Goal: Information Seeking & Learning: Find specific page/section

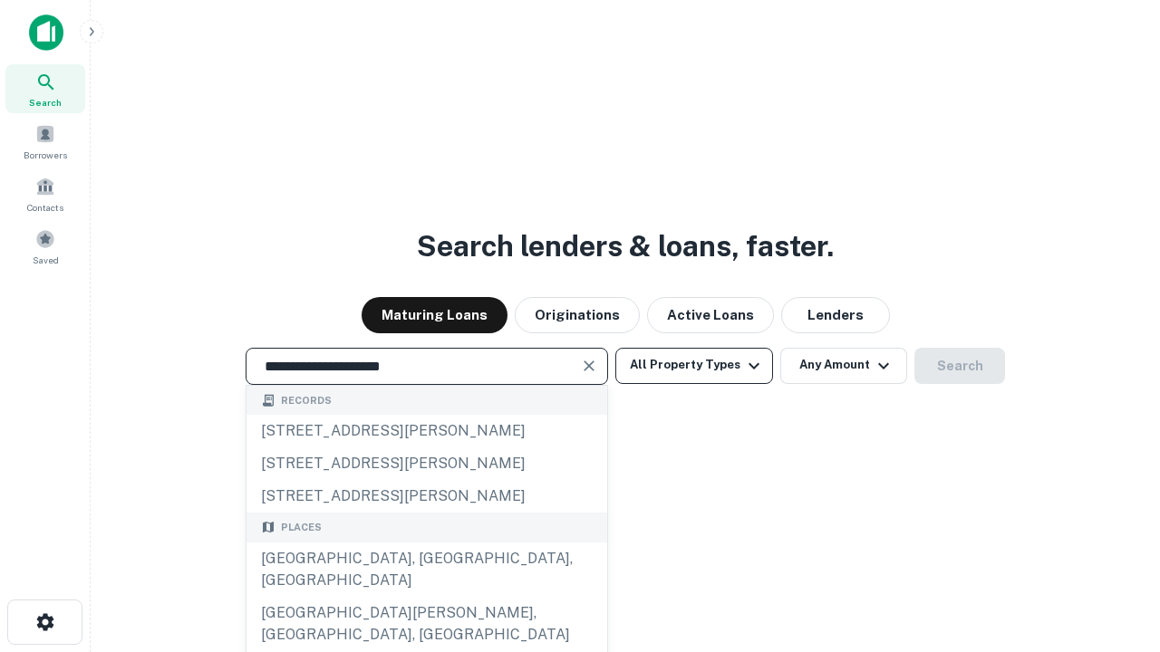
click at [426, 597] on div "[GEOGRAPHIC_DATA], [GEOGRAPHIC_DATA], [GEOGRAPHIC_DATA]" at bounding box center [426, 570] width 361 height 54
click at [694, 365] on button "All Property Types" at bounding box center [694, 366] width 158 height 36
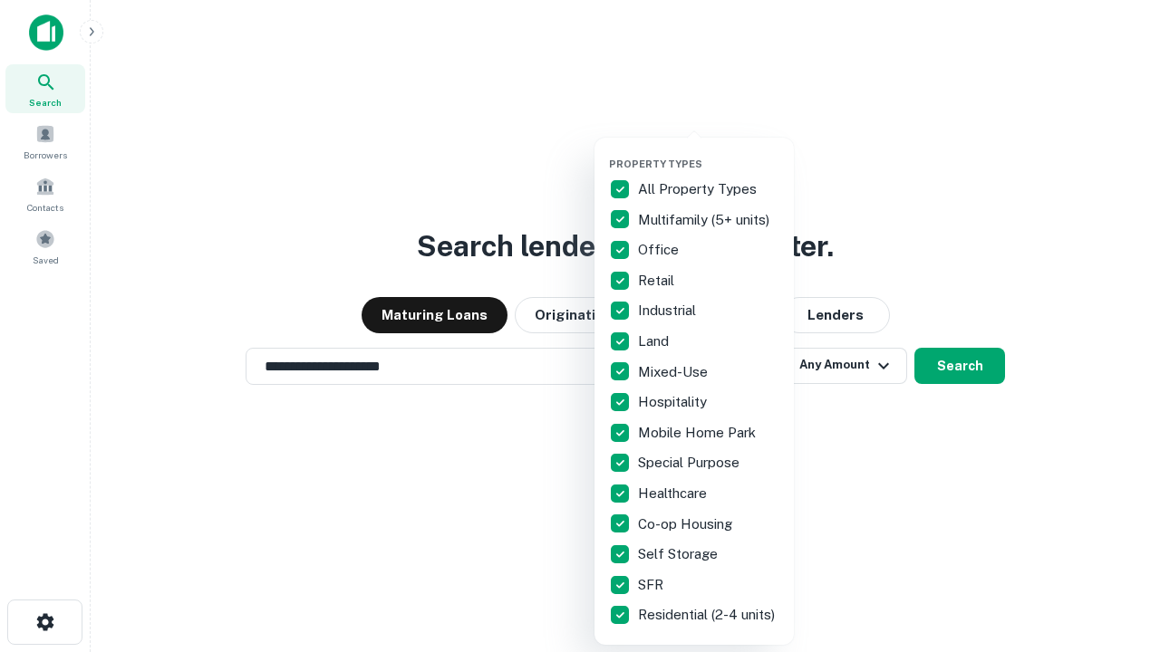
type input "**********"
click at [708, 152] on button "button" at bounding box center [708, 152] width 199 height 1
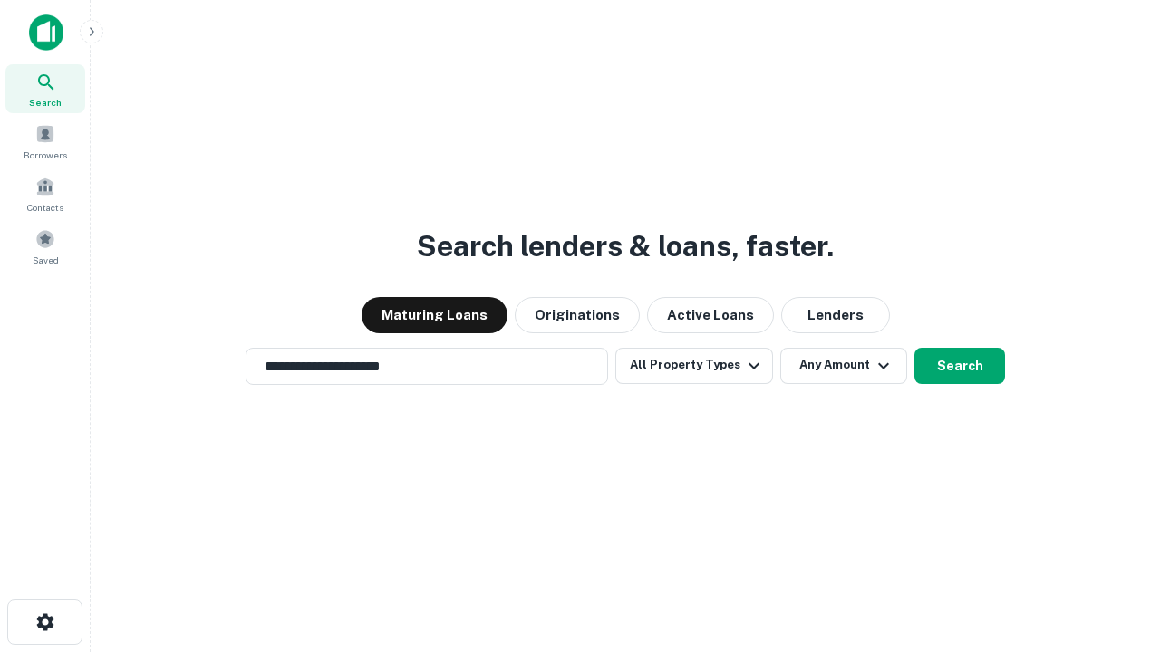
scroll to position [28, 0]
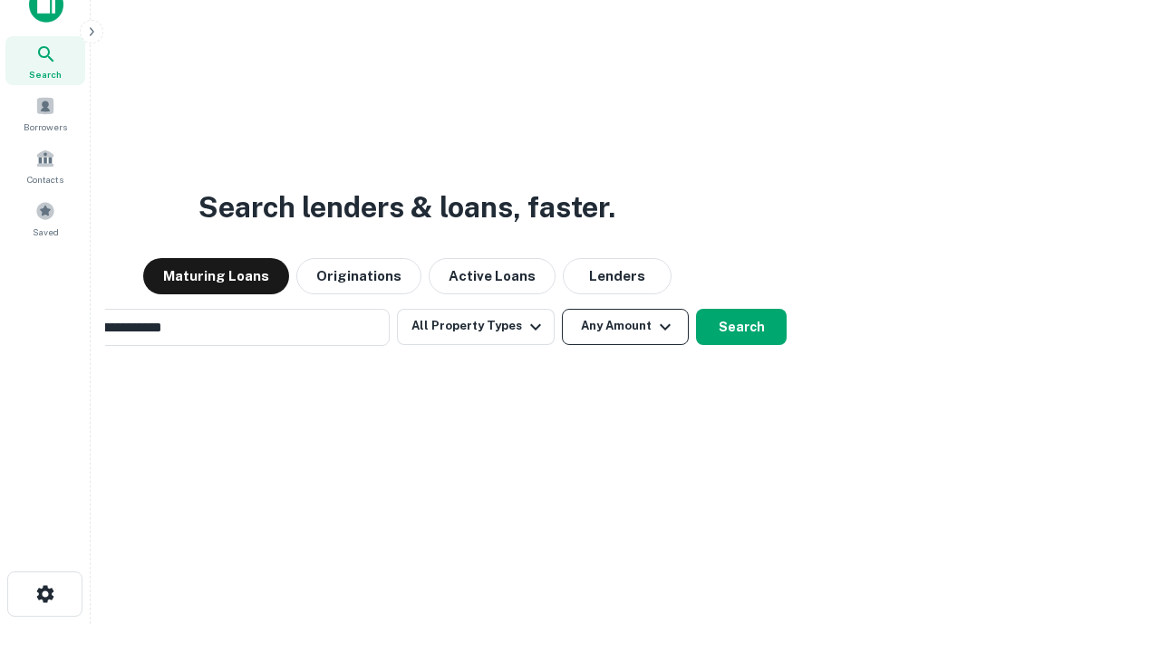
click at [562, 309] on button "Any Amount" at bounding box center [625, 327] width 127 height 36
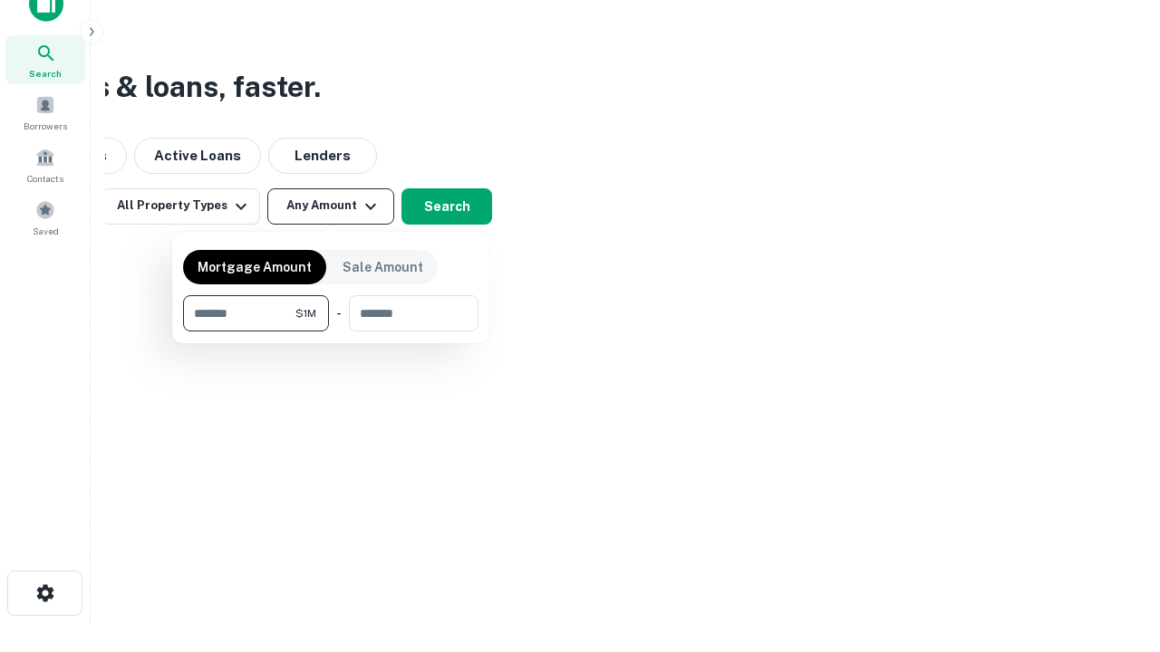
type input "*******"
click at [331, 332] on button "button" at bounding box center [330, 332] width 295 height 1
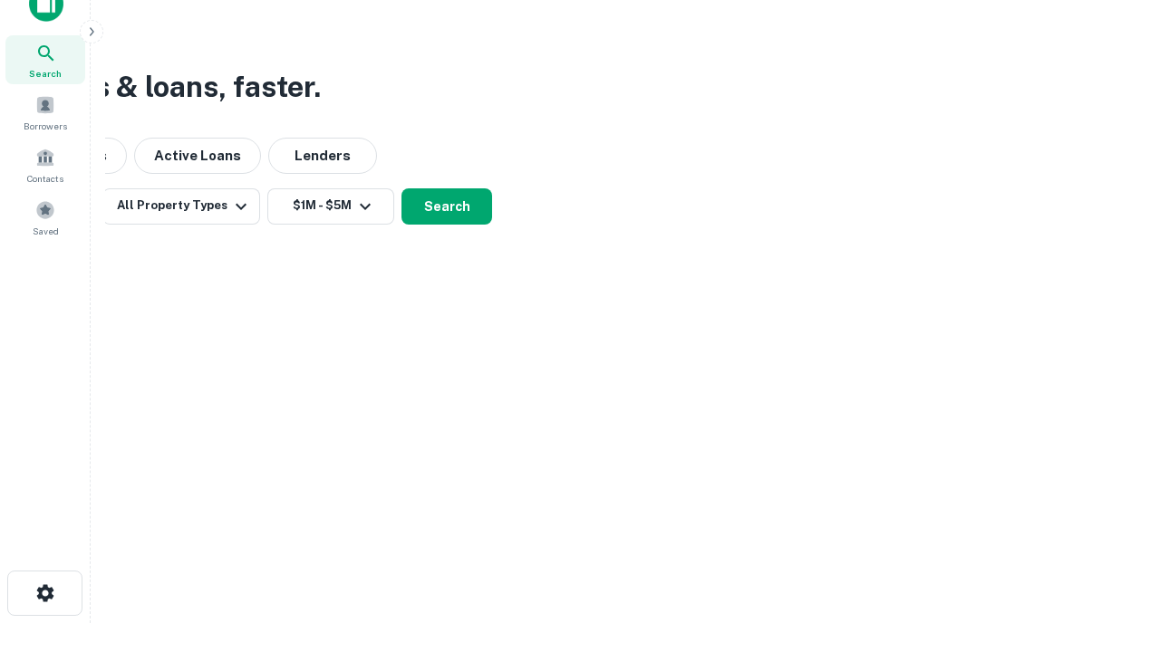
scroll to position [0, 0]
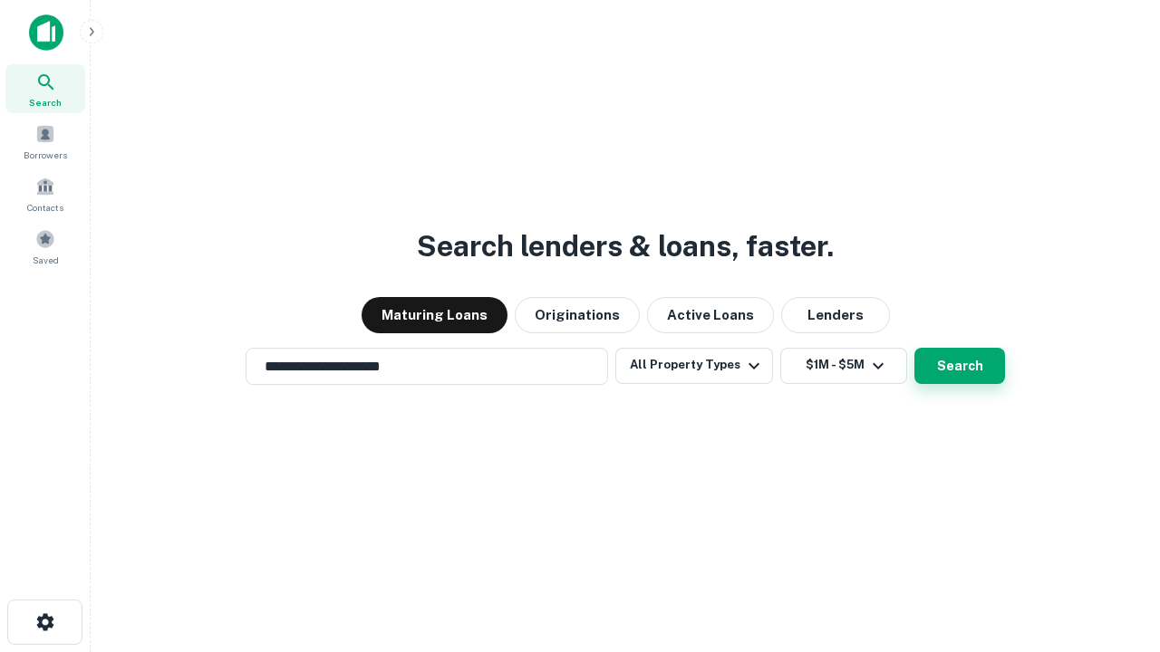
click at [914, 348] on button "Search" at bounding box center [959, 366] width 91 height 36
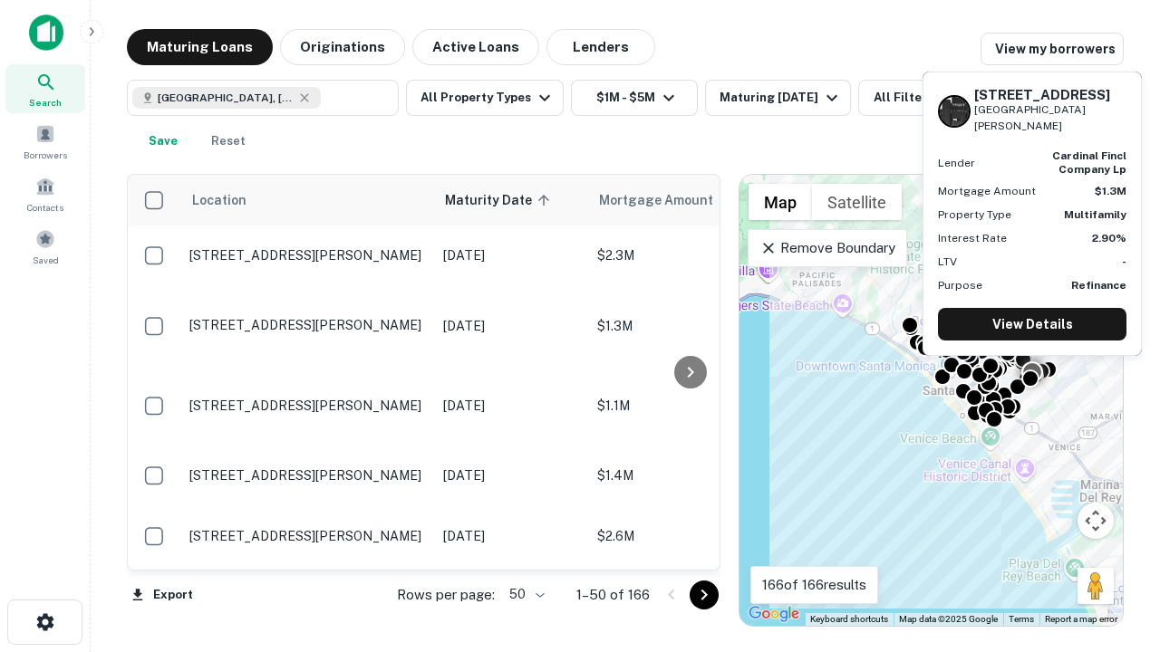
click at [524, 594] on body "Search Borrowers Contacts Saved Maturing Loans Originations Active Loans Lender…" at bounding box center [580, 326] width 1160 height 652
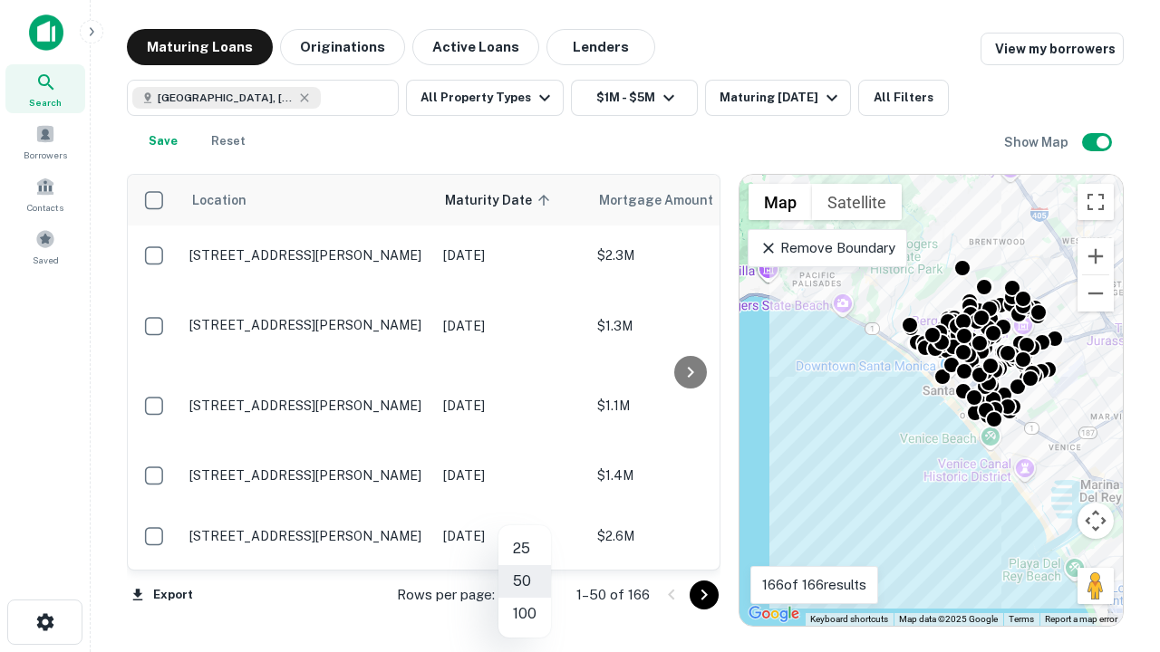
click at [525, 549] on li "25" at bounding box center [524, 549] width 53 height 33
